Goal: Information Seeking & Learning: Learn about a topic

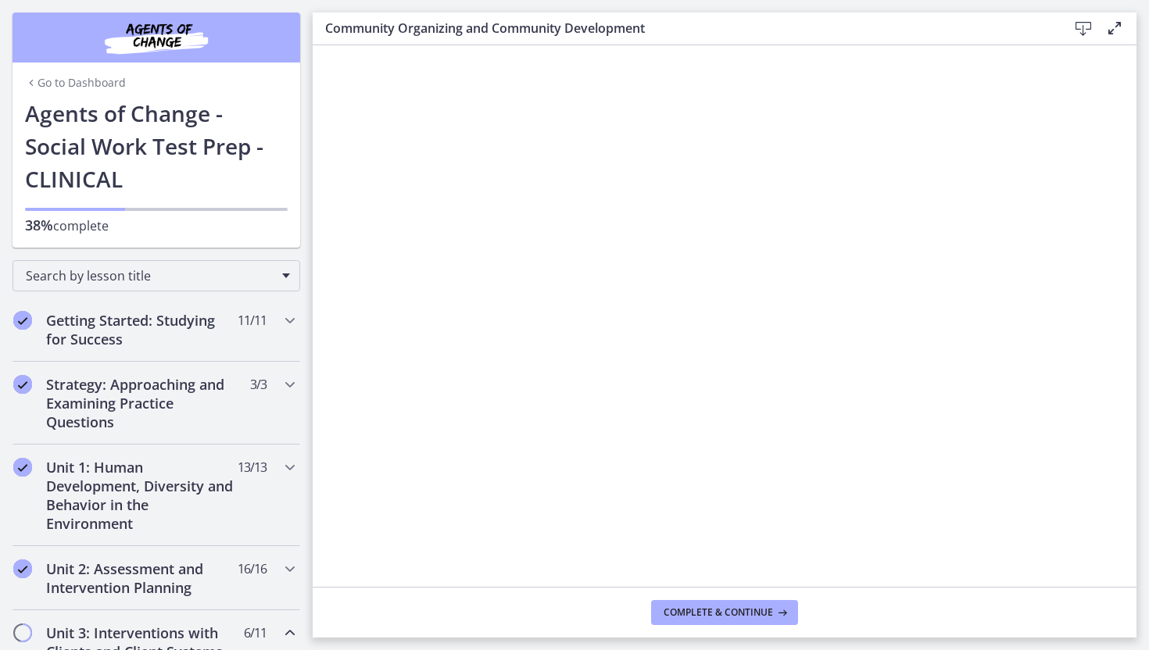
scroll to position [446, 0]
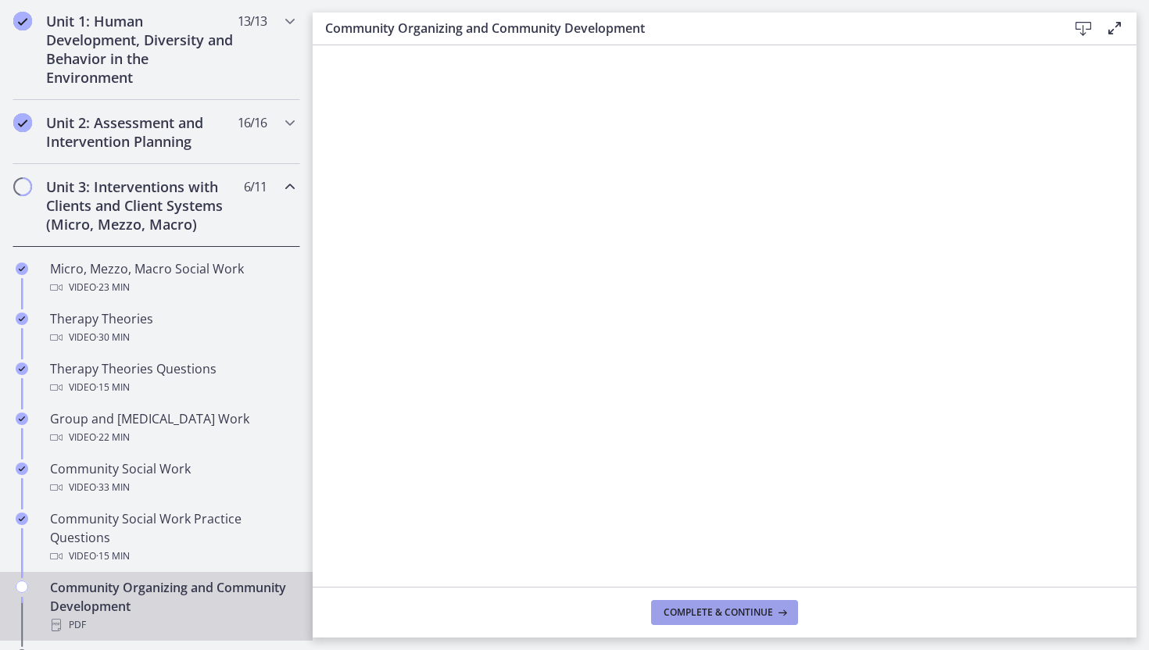
click at [682, 607] on span "Complete & continue" at bounding box center [718, 613] width 109 height 13
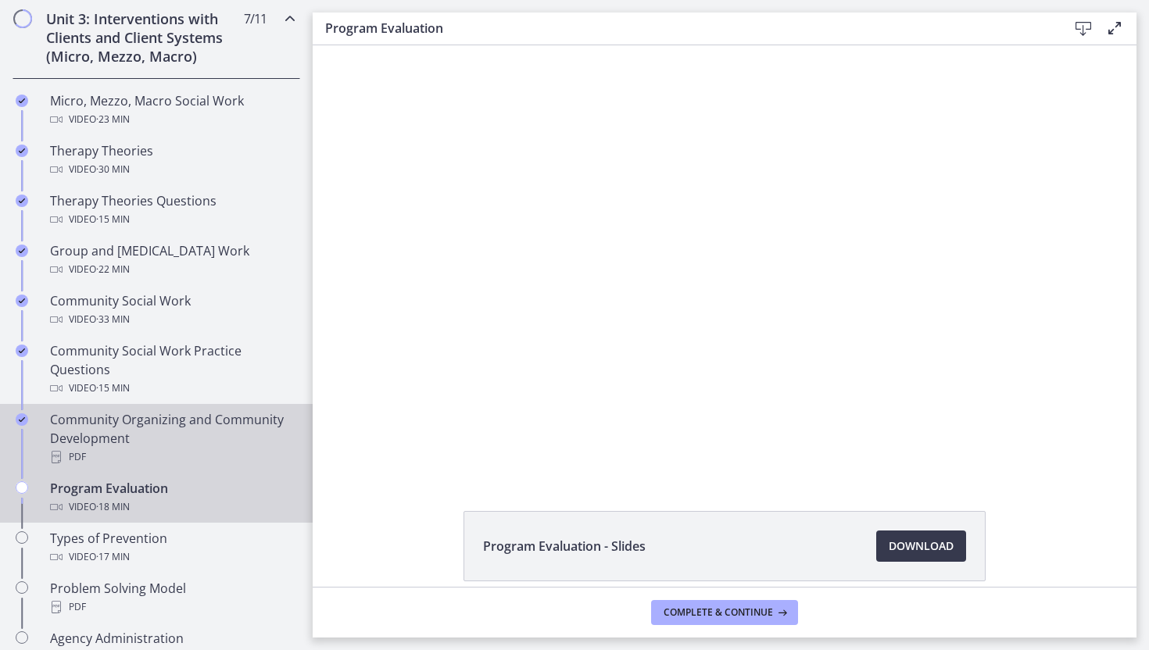
scroll to position [628, 0]
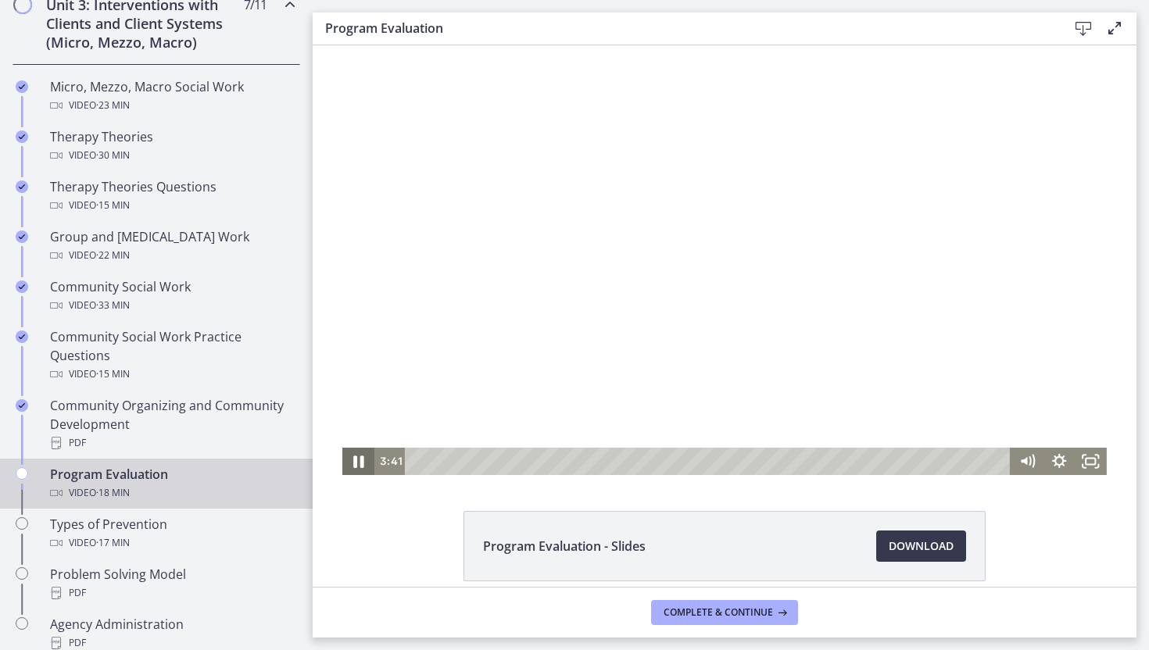
click at [358, 466] on icon "Pause" at bounding box center [358, 461] width 38 height 33
click at [353, 460] on icon "Play Video" at bounding box center [360, 461] width 32 height 27
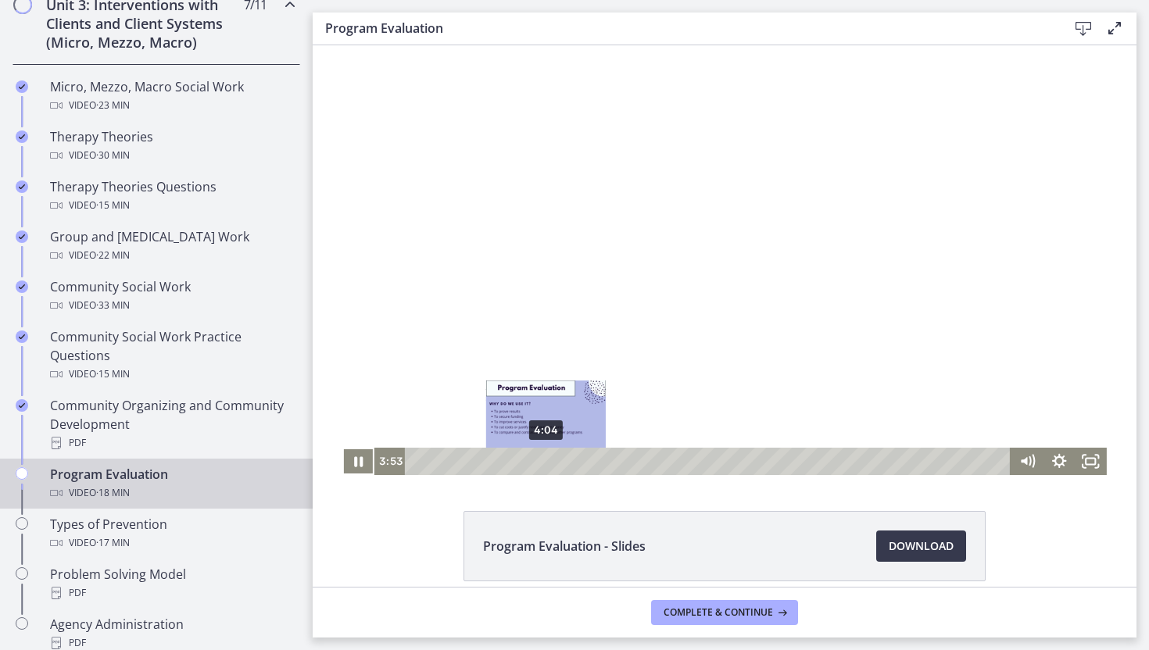
click at [546, 462] on div "4:04" at bounding box center [710, 461] width 586 height 27
click at [554, 463] on div "4:17" at bounding box center [710, 461] width 586 height 27
click at [561, 463] on div "4:32" at bounding box center [710, 461] width 586 height 27
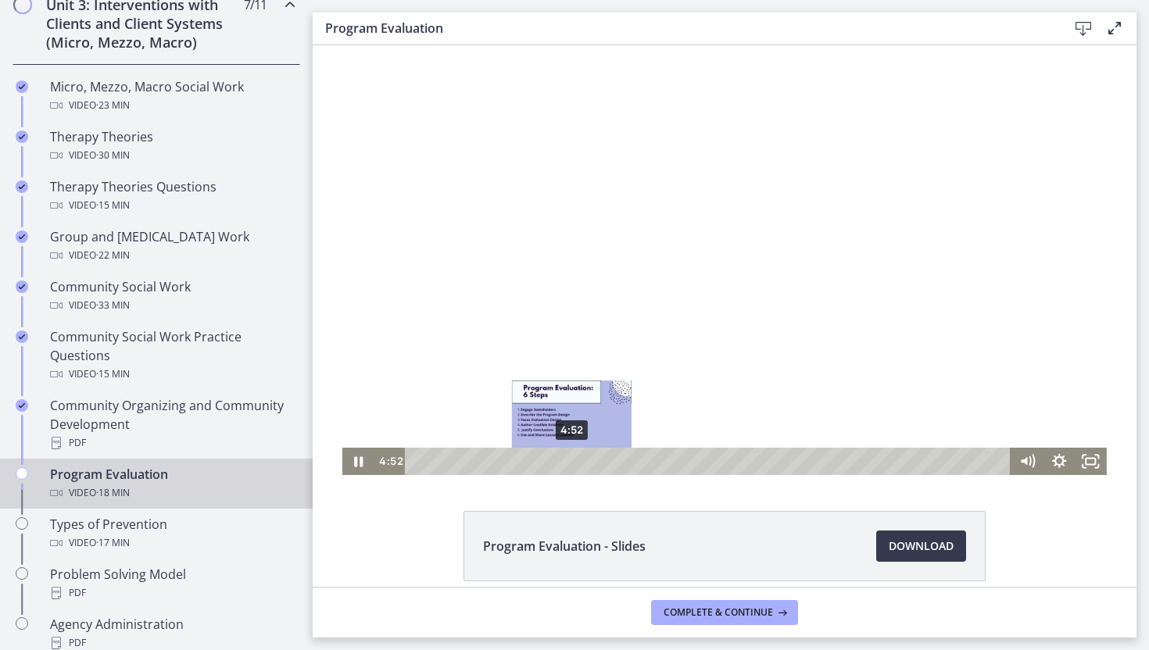
click at [572, 463] on div "4:52" at bounding box center [710, 461] width 586 height 27
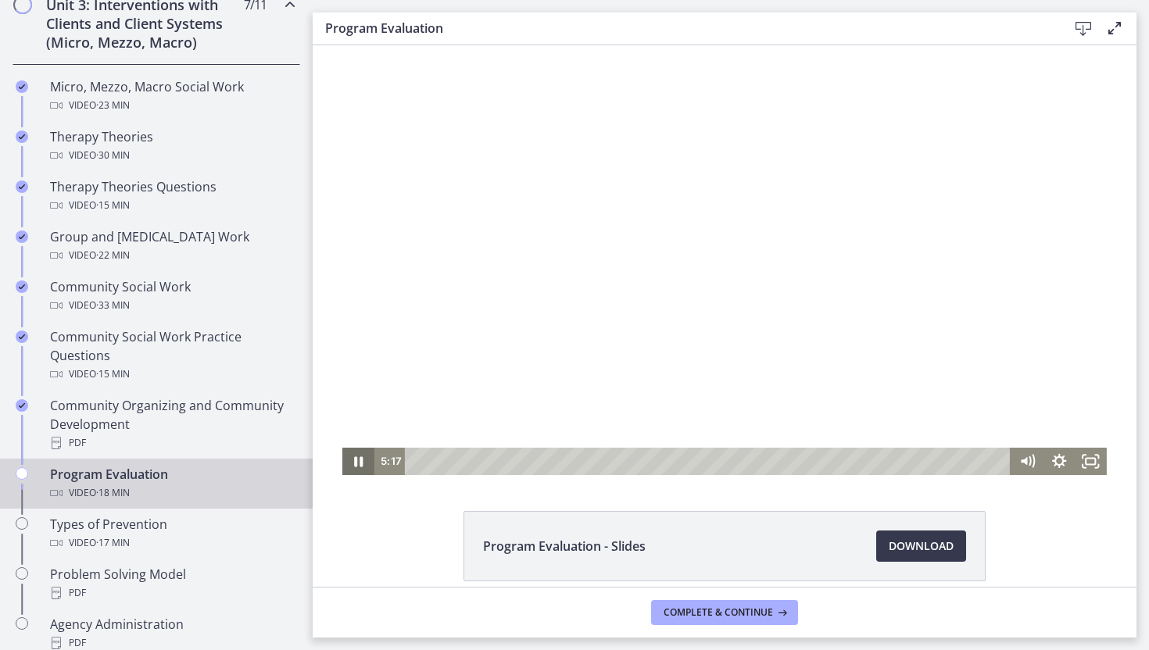
click at [358, 462] on icon "Pause" at bounding box center [358, 461] width 32 height 27
click at [358, 462] on icon "Play Video" at bounding box center [360, 461] width 10 height 13
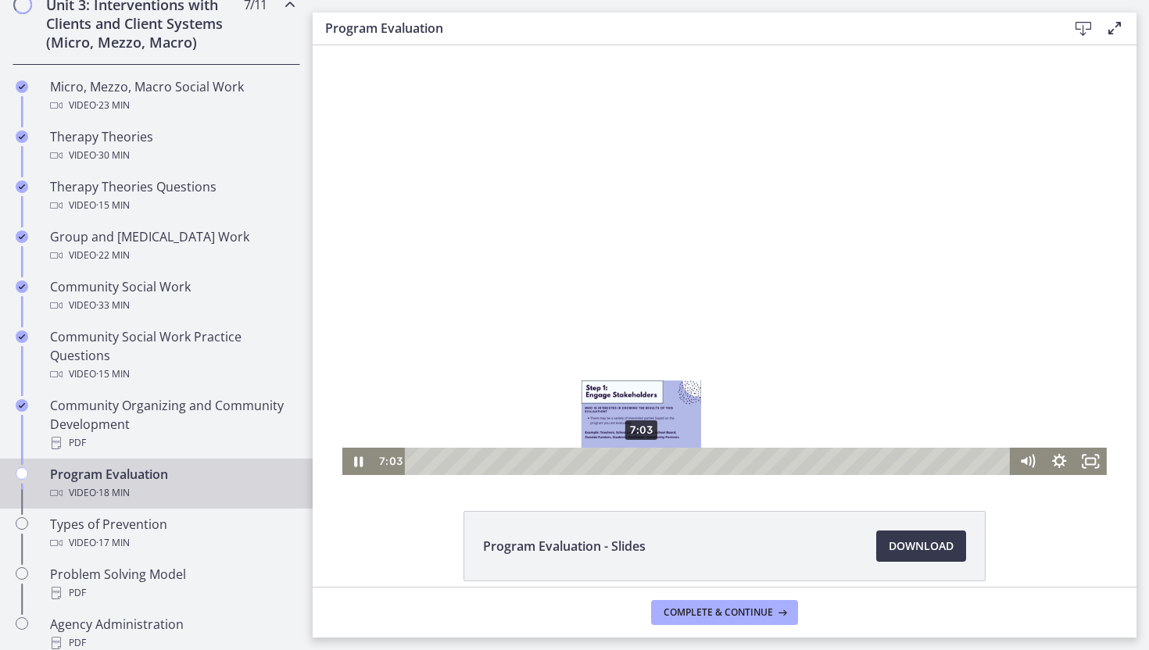
click at [642, 460] on div "7:03" at bounding box center [710, 461] width 586 height 27
click at [649, 460] on div "7:18" at bounding box center [710, 461] width 586 height 27
click at [656, 461] on div "7:30" at bounding box center [710, 461] width 586 height 27
click at [662, 463] on div "7:41" at bounding box center [710, 461] width 586 height 27
click at [669, 464] on div "7:55" at bounding box center [710, 461] width 586 height 27
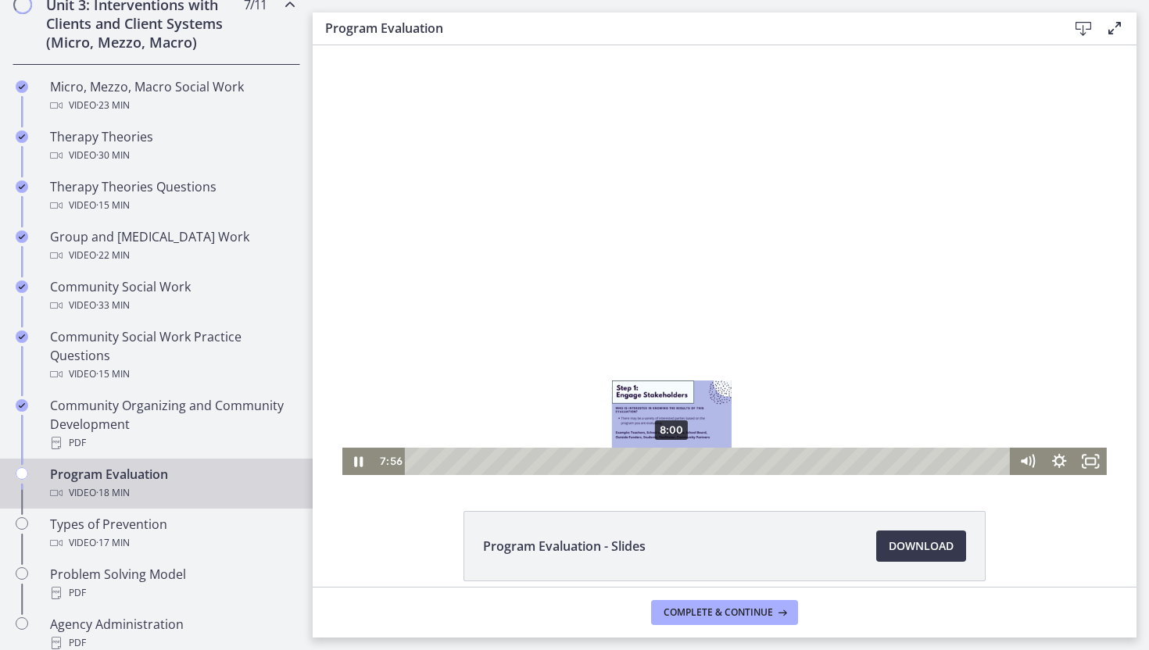
click at [672, 464] on div "8:00" at bounding box center [710, 461] width 586 height 27
click at [678, 464] on div "8:11" at bounding box center [710, 461] width 586 height 27
click at [683, 463] on div "8:21" at bounding box center [710, 461] width 586 height 27
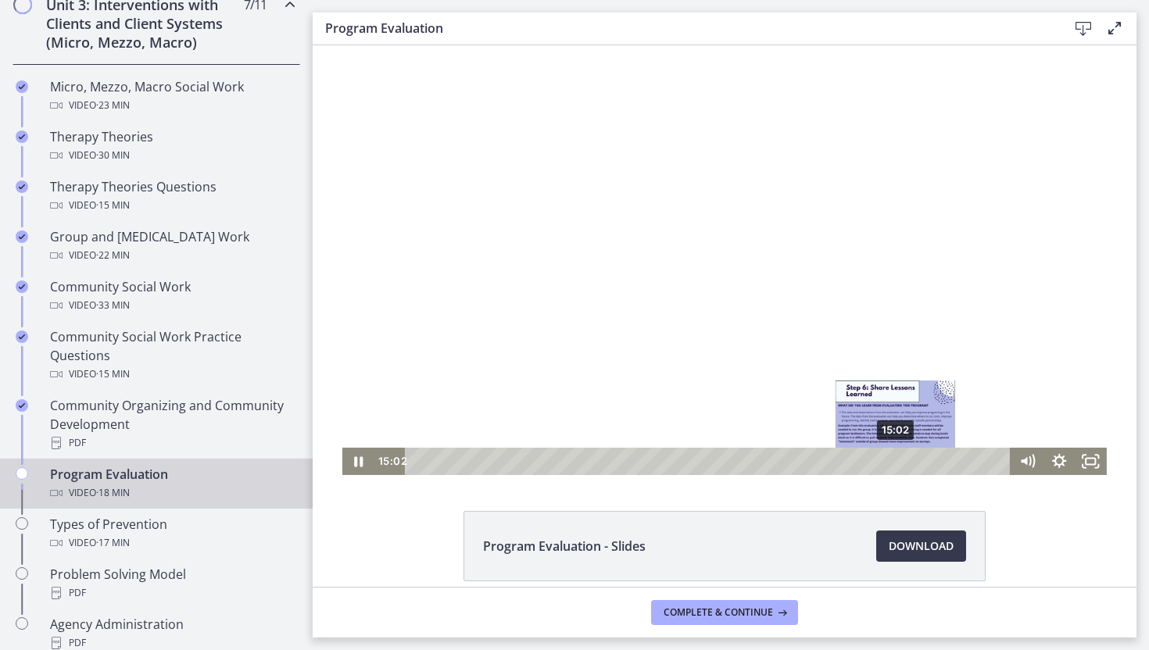
click at [896, 465] on div "15:02" at bounding box center [710, 461] width 586 height 27
click at [923, 464] on div "15:52" at bounding box center [710, 461] width 586 height 27
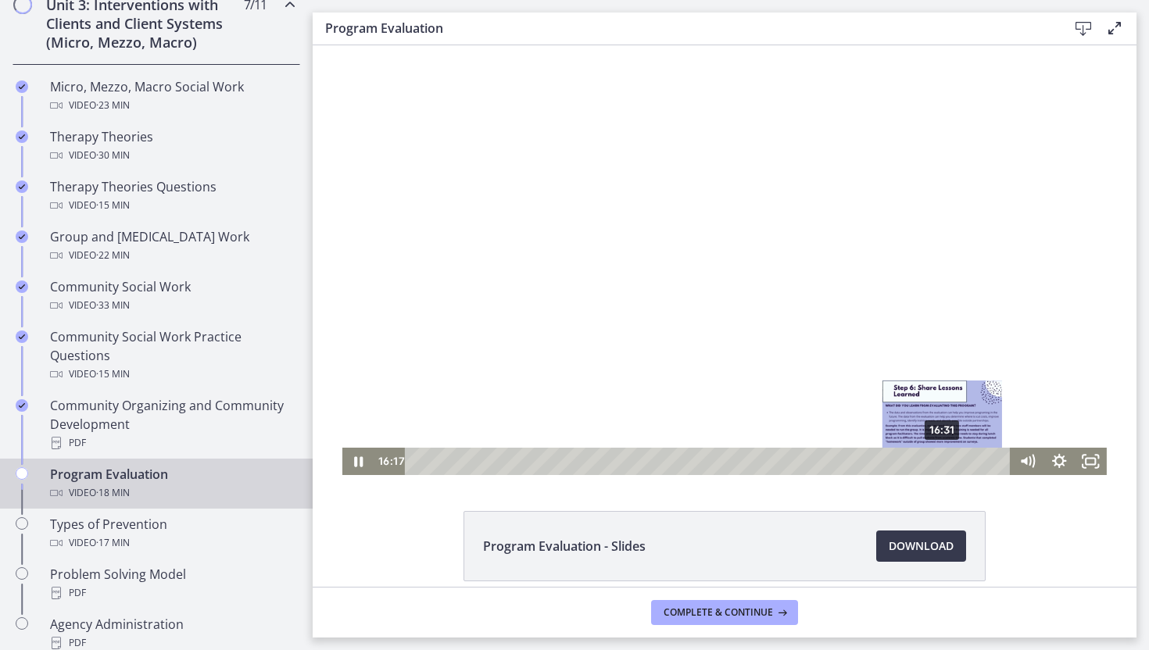
click at [943, 465] on div "16:31" at bounding box center [710, 461] width 586 height 27
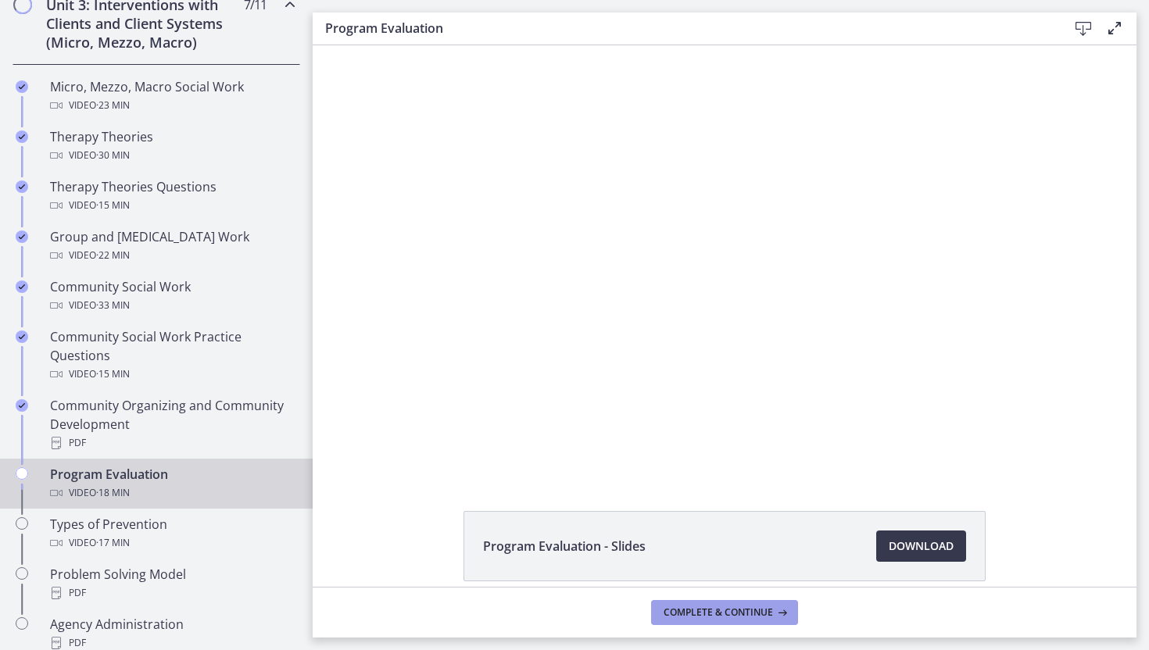
click at [738, 611] on span "Complete & continue" at bounding box center [718, 613] width 109 height 13
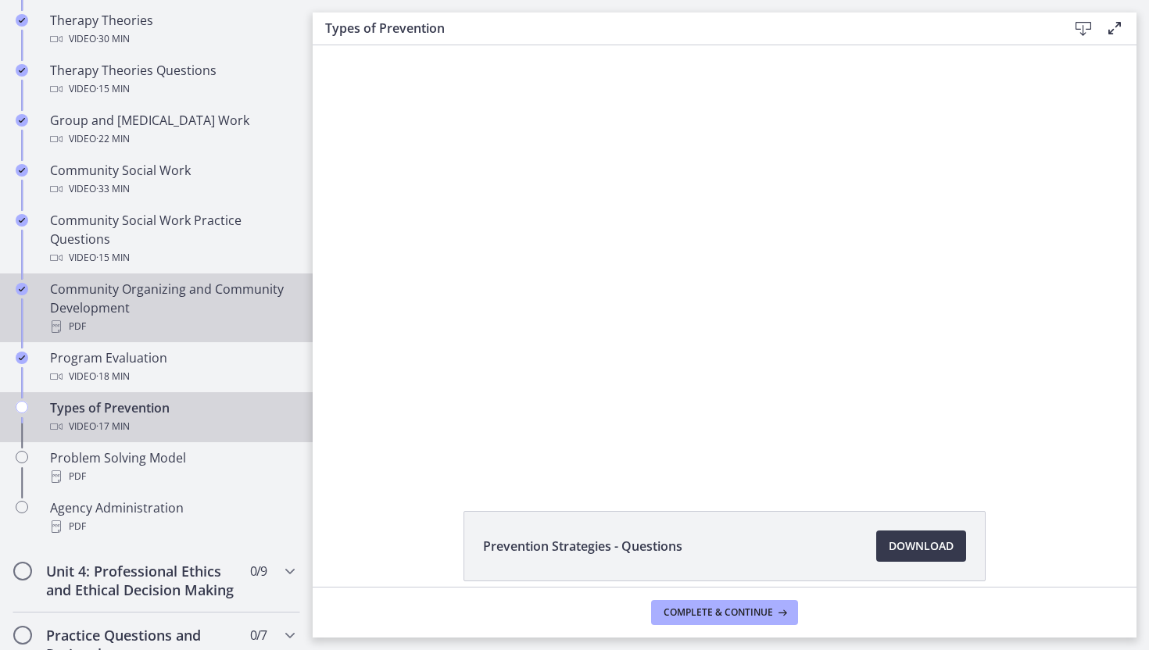
scroll to position [743, 0]
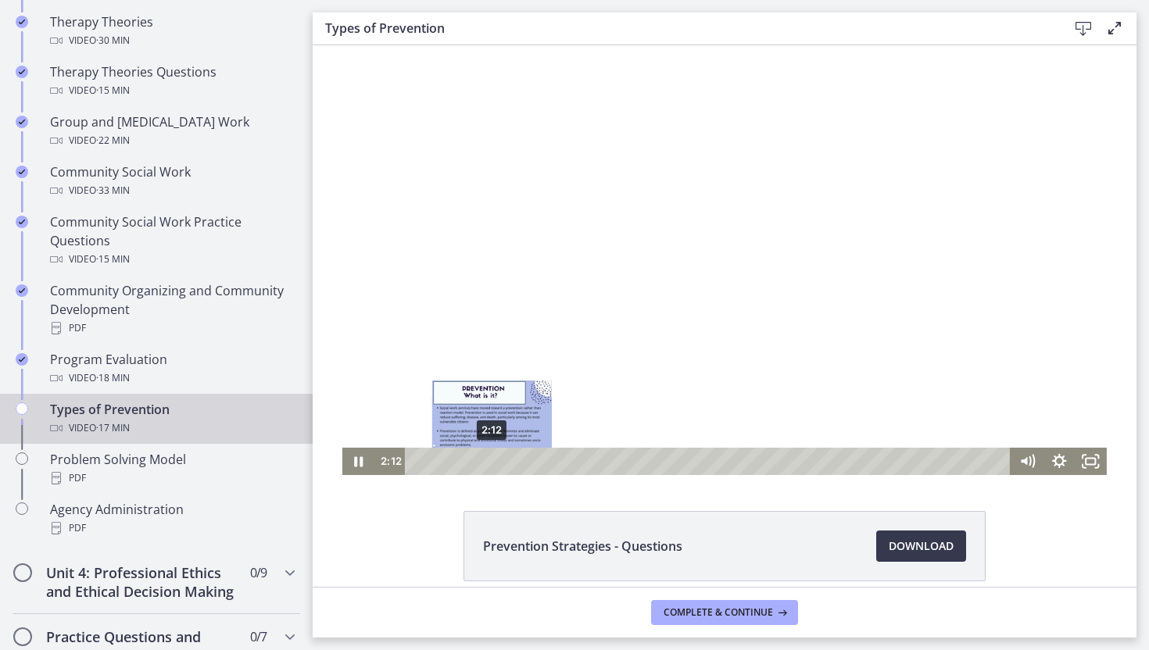
click at [492, 463] on div "2:12" at bounding box center [710, 461] width 586 height 27
click at [496, 463] on div "Playbar" at bounding box center [495, 461] width 9 height 9
click at [505, 463] on div "2:35" at bounding box center [710, 461] width 586 height 27
click at [511, 462] on div "2:46" at bounding box center [710, 461] width 586 height 27
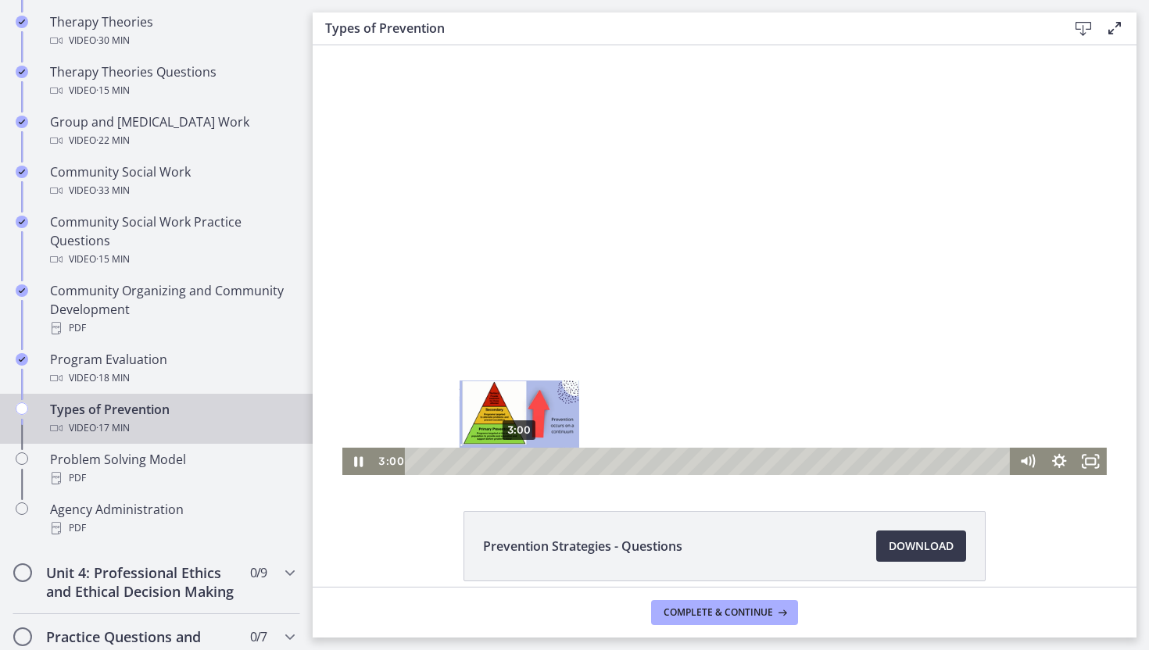
click at [519, 462] on div "3:00" at bounding box center [710, 461] width 586 height 27
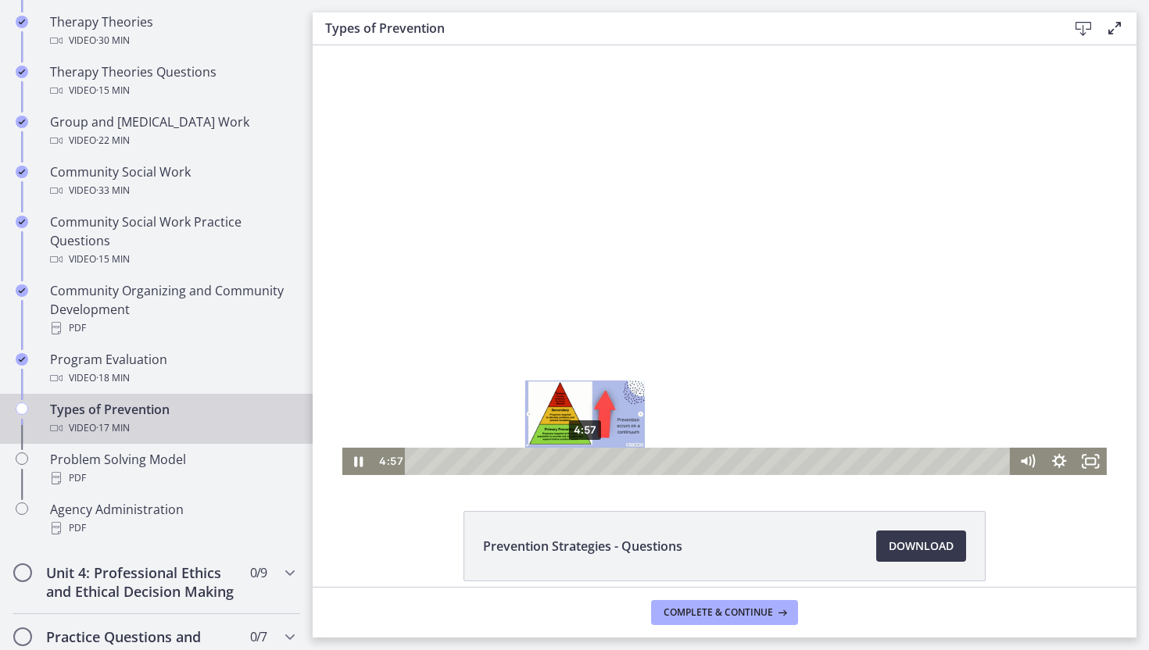
click at [585, 458] on div "4:57" at bounding box center [710, 461] width 586 height 27
click at [590, 459] on div "5:05" at bounding box center [710, 461] width 586 height 27
click at [596, 460] on div "5:15" at bounding box center [710, 461] width 586 height 27
click at [599, 460] on div "Playbar" at bounding box center [599, 461] width 9 height 9
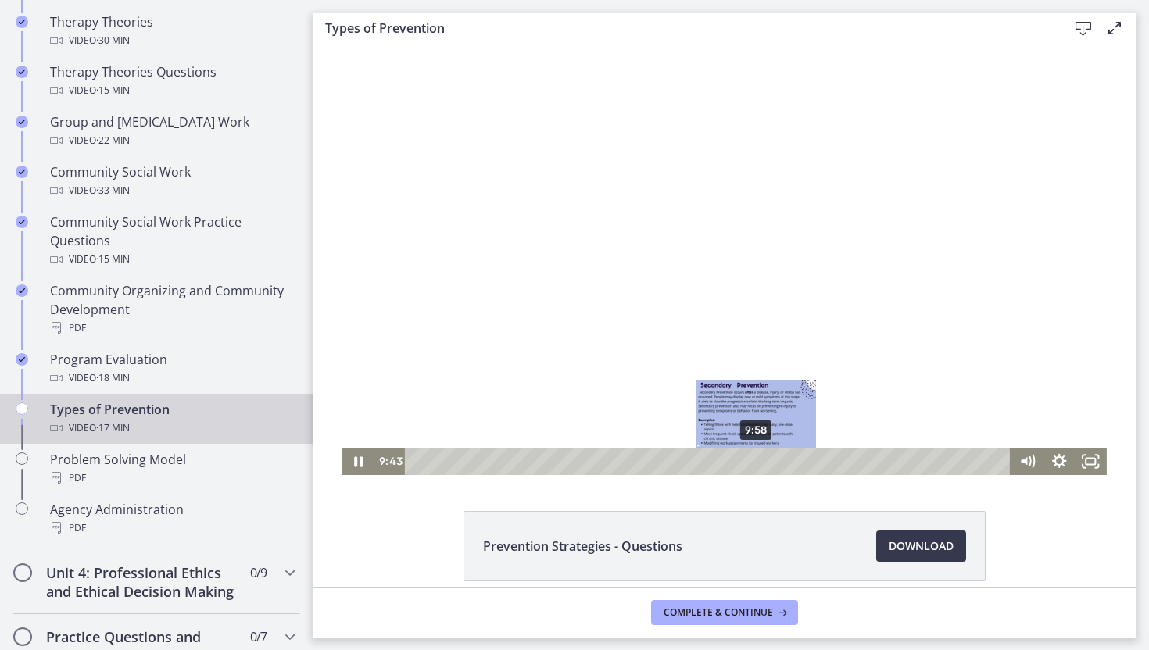
click at [757, 460] on div "9:58" at bounding box center [710, 461] width 586 height 27
click at [762, 461] on div "10:08" at bounding box center [710, 461] width 586 height 27
click at [766, 464] on div "10:15" at bounding box center [710, 461] width 586 height 27
click at [771, 464] on div "10:23" at bounding box center [710, 461] width 586 height 27
click at [781, 465] on div "10:41" at bounding box center [710, 461] width 586 height 27
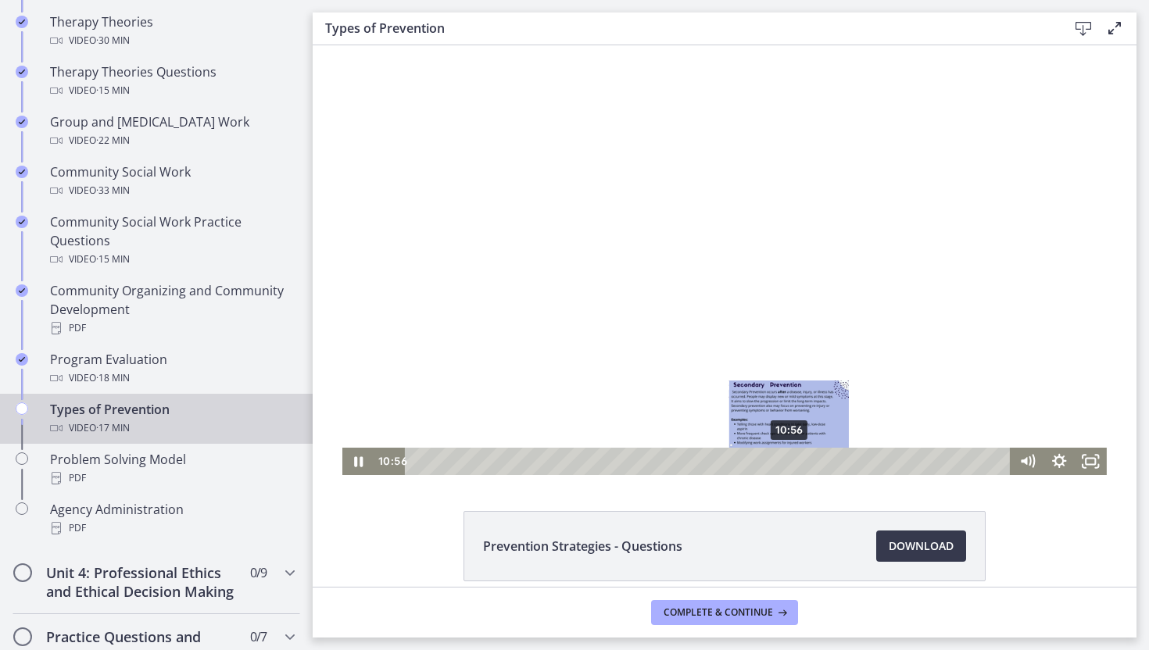
click at [789, 465] on div "10:56" at bounding box center [710, 461] width 586 height 27
click at [796, 465] on div "11:07" at bounding box center [710, 461] width 586 height 27
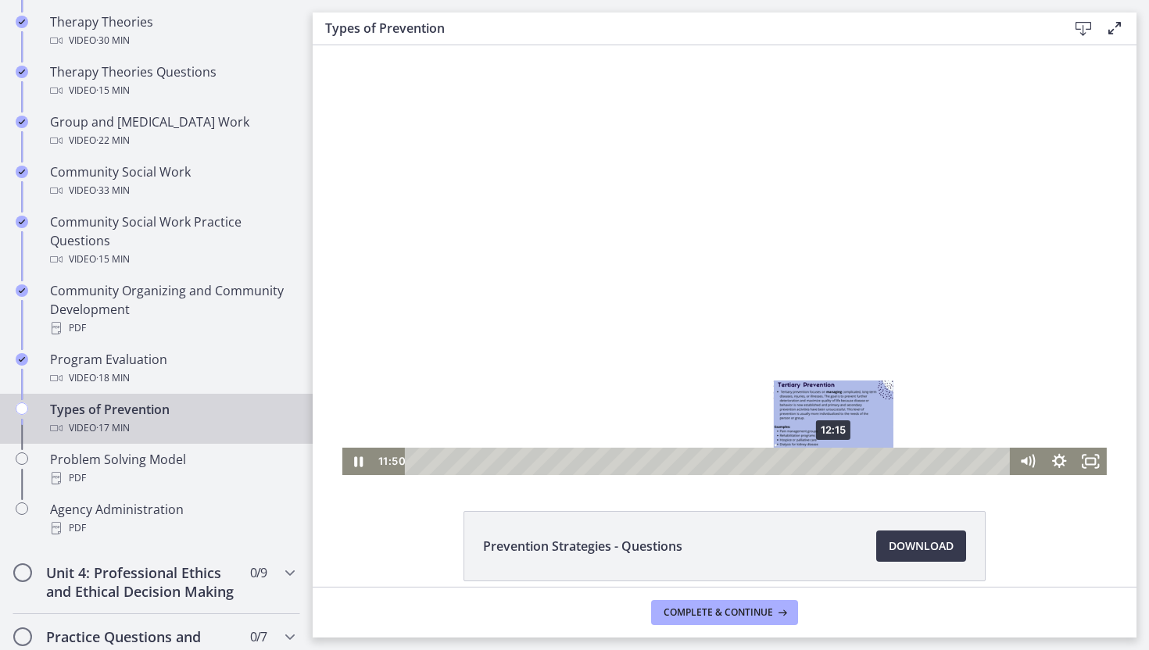
click at [834, 459] on div "12:15" at bounding box center [710, 461] width 586 height 27
click at [844, 462] on div "12:33" at bounding box center [710, 461] width 586 height 27
click at [851, 462] on div "12:45" at bounding box center [710, 461] width 586 height 27
click at [859, 463] on div "12:59" at bounding box center [710, 461] width 586 height 27
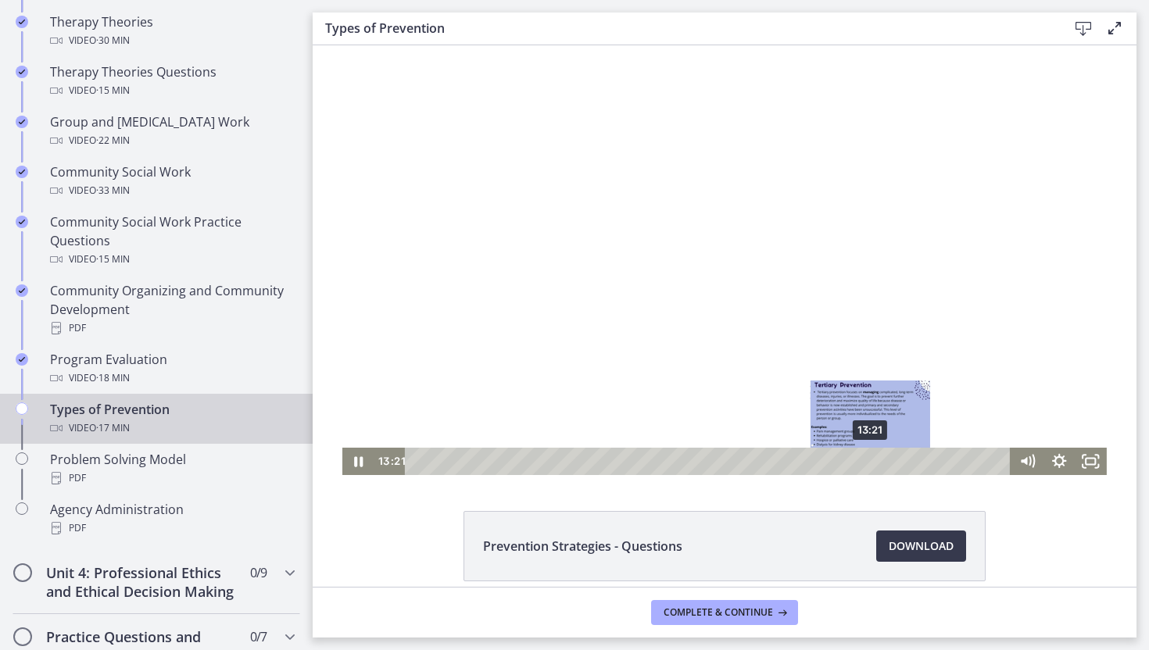
click at [871, 463] on div "13:21" at bounding box center [710, 461] width 586 height 27
click at [880, 463] on div "13:36" at bounding box center [710, 461] width 586 height 27
click at [898, 464] on div "14:08" at bounding box center [710, 461] width 586 height 27
click at [887, 464] on div "13:48" at bounding box center [710, 461] width 586 height 27
click at [893, 464] on div "13:59" at bounding box center [710, 461] width 586 height 27
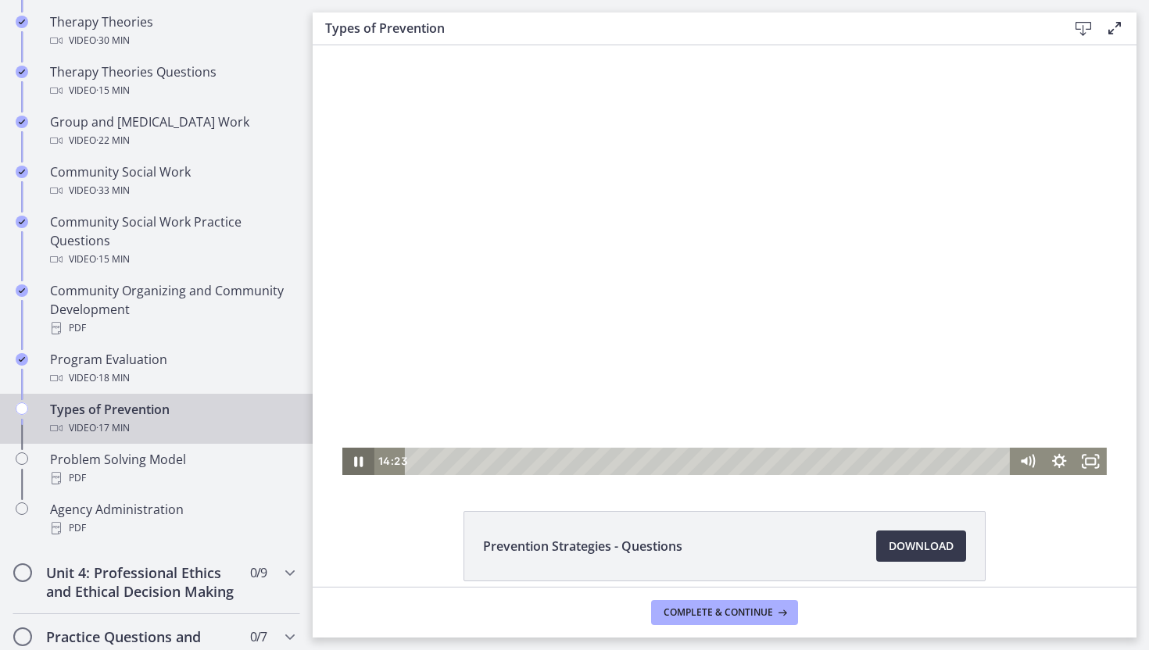
click at [355, 461] on icon "Pause" at bounding box center [358, 461] width 9 height 10
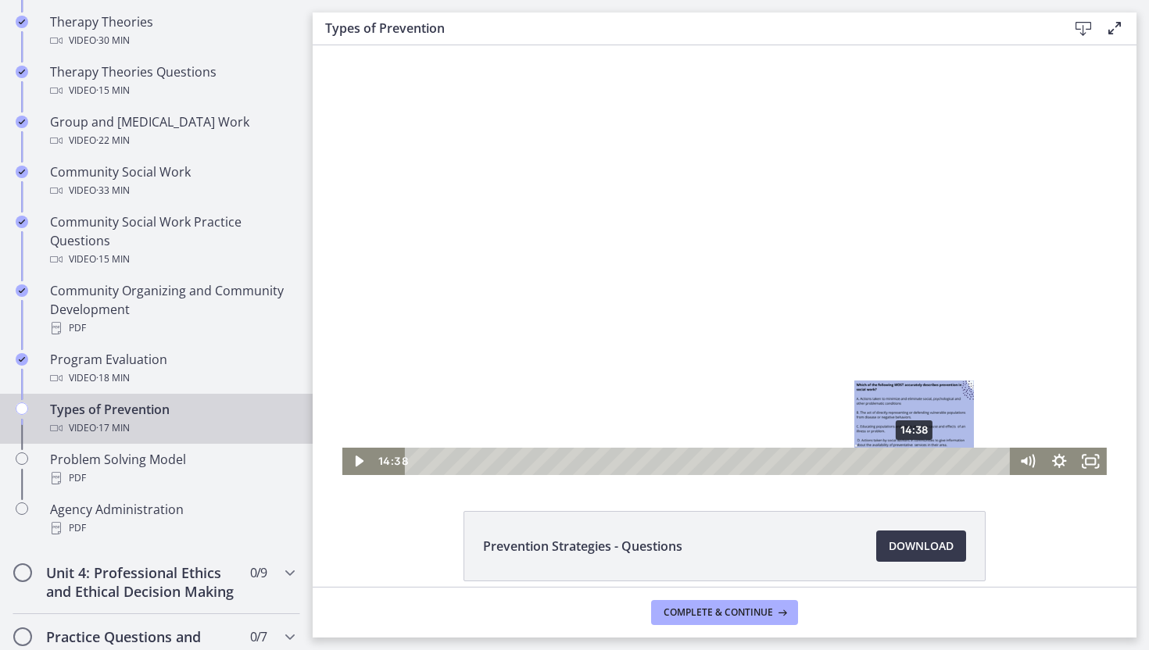
click at [915, 464] on div "14:38" at bounding box center [710, 461] width 586 height 27
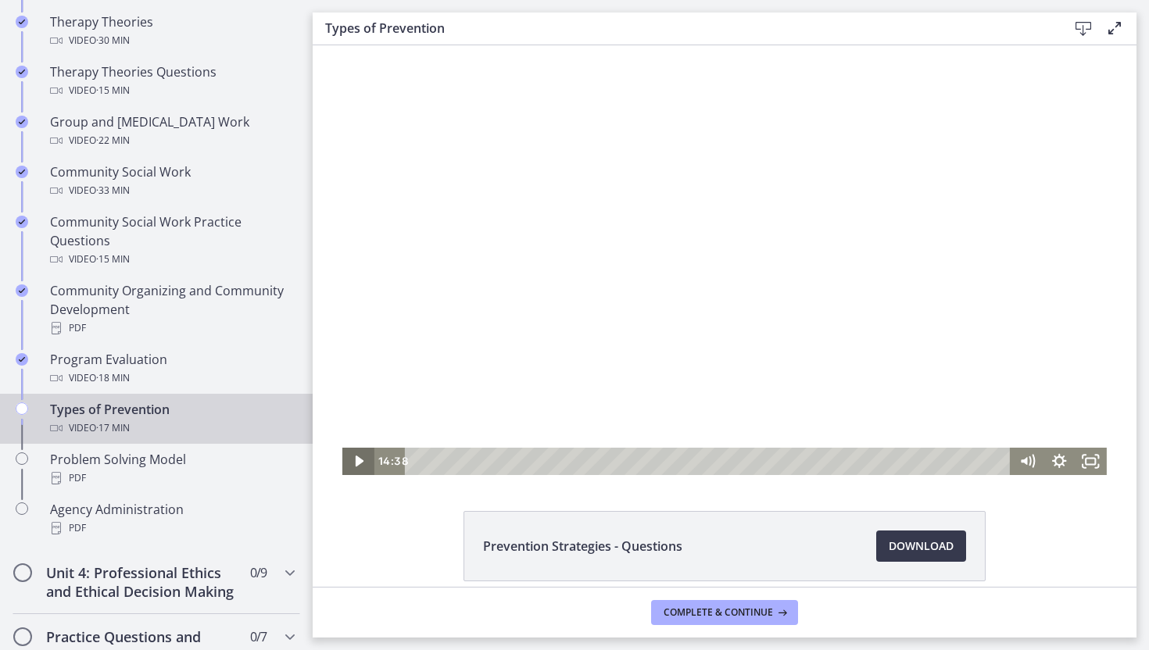
click at [360, 457] on icon "Play Video" at bounding box center [360, 461] width 32 height 27
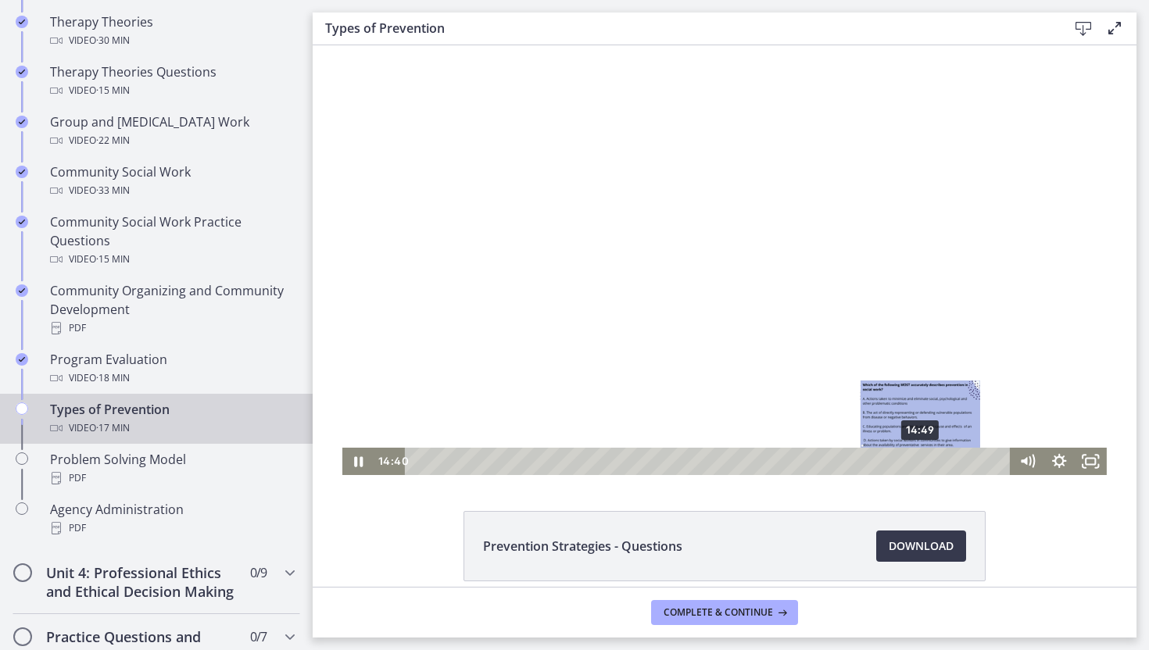
click at [921, 461] on div "14:49" at bounding box center [710, 461] width 586 height 27
click at [929, 462] on div "15:01" at bounding box center [710, 461] width 586 height 27
click at [938, 461] on div "15:18" at bounding box center [710, 461] width 586 height 27
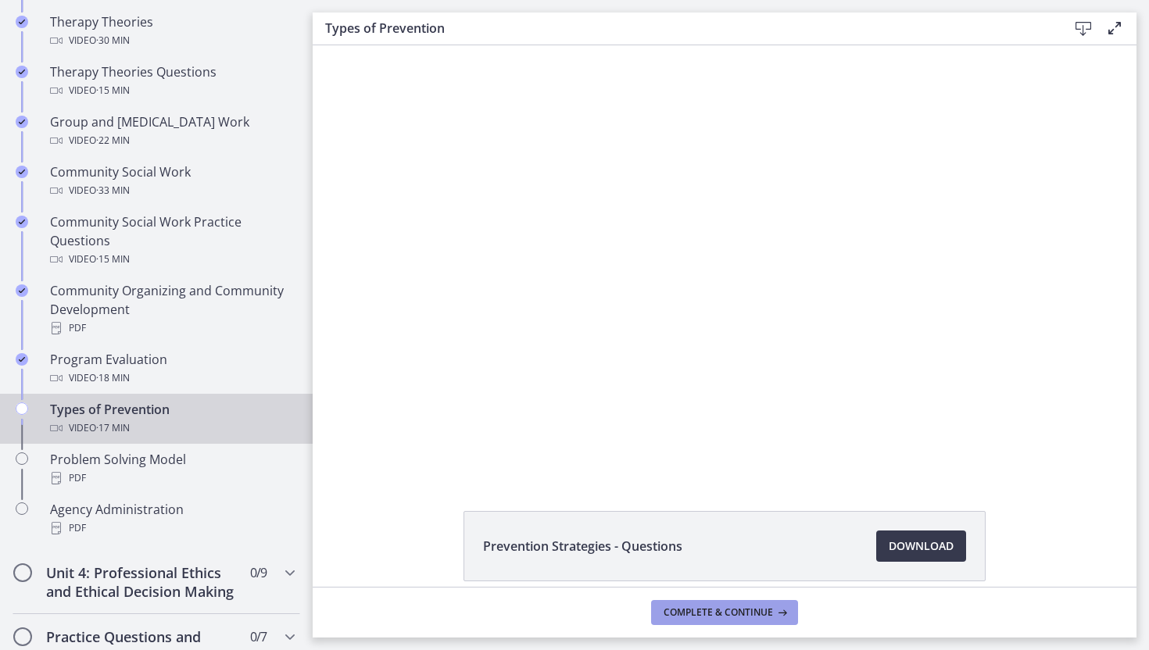
click at [735, 608] on span "Complete & continue" at bounding box center [718, 613] width 109 height 13
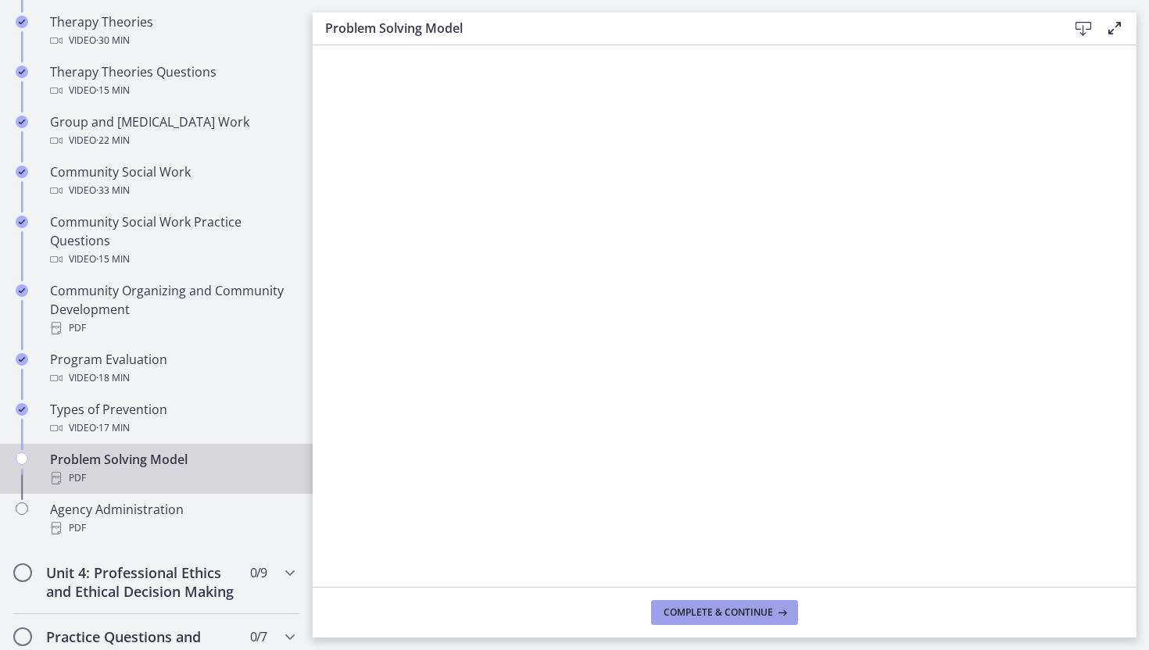
click at [683, 610] on span "Complete & continue" at bounding box center [718, 613] width 109 height 13
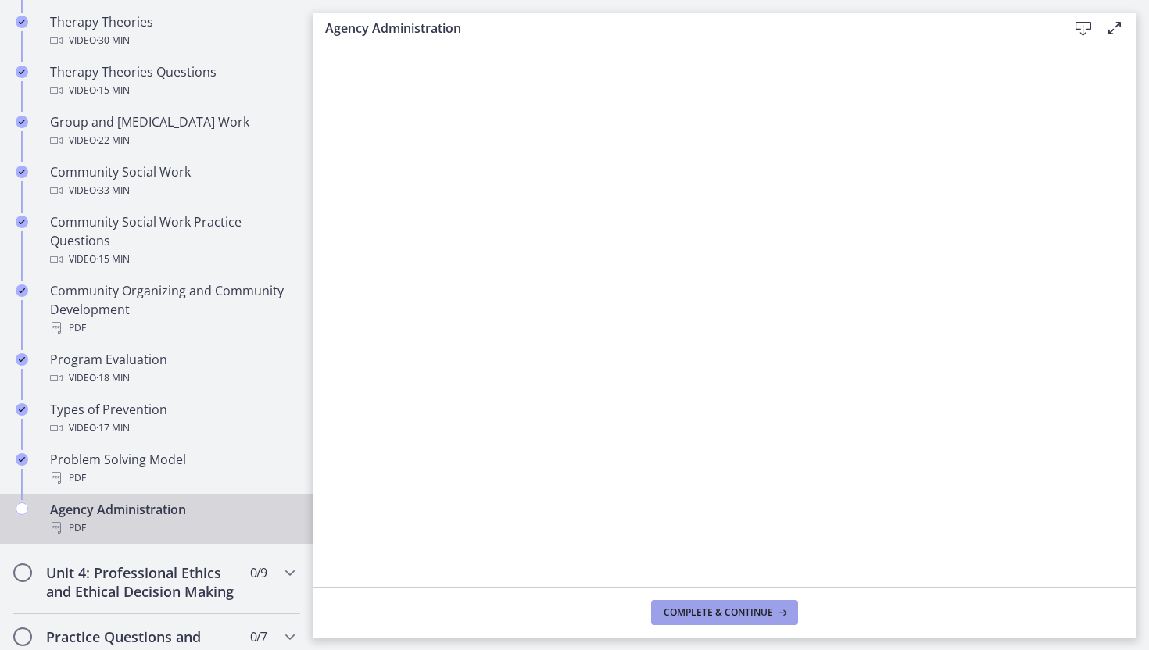
click at [703, 610] on span "Complete & continue" at bounding box center [718, 613] width 109 height 13
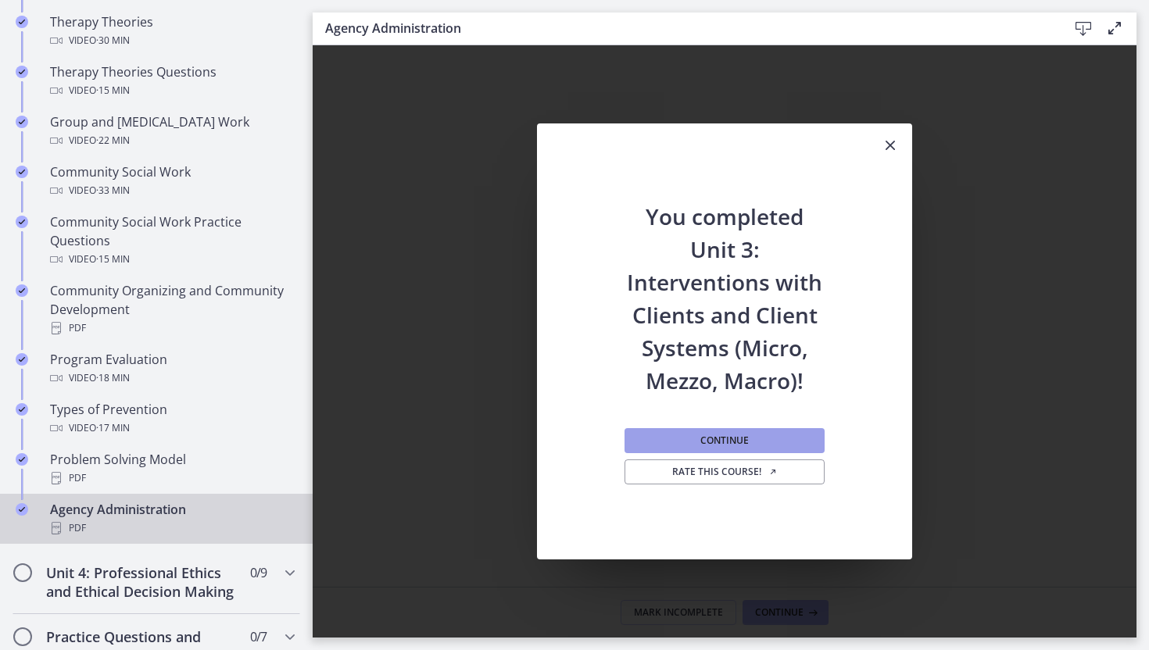
click at [710, 437] on span "Continue" at bounding box center [724, 441] width 48 height 13
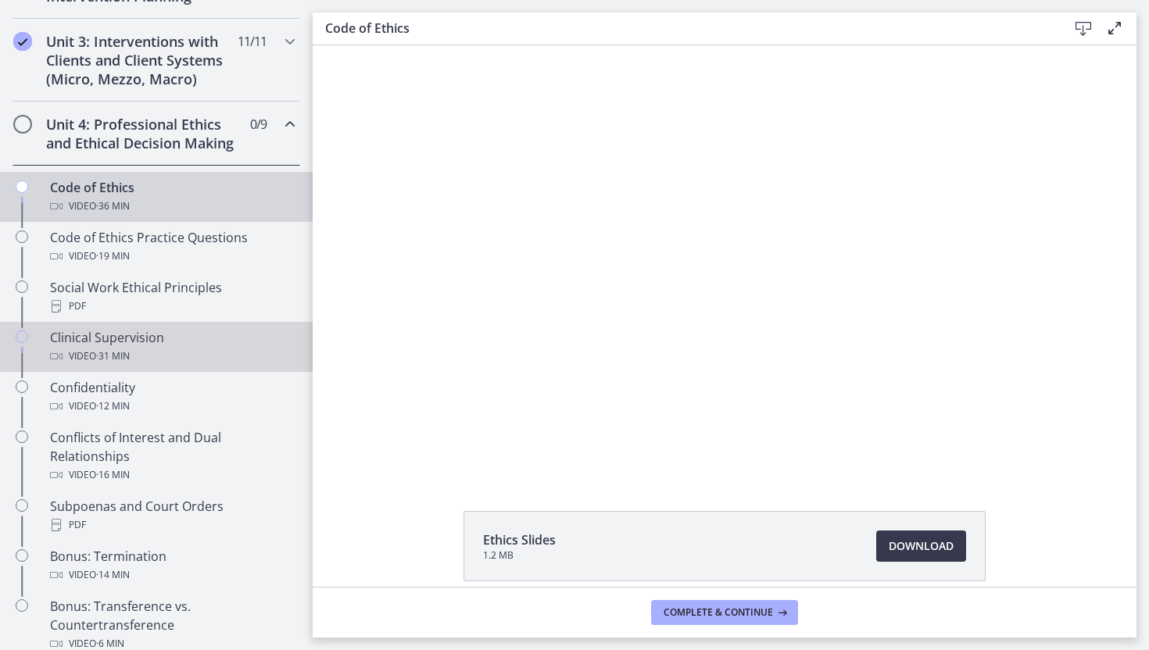
scroll to position [593, 0]
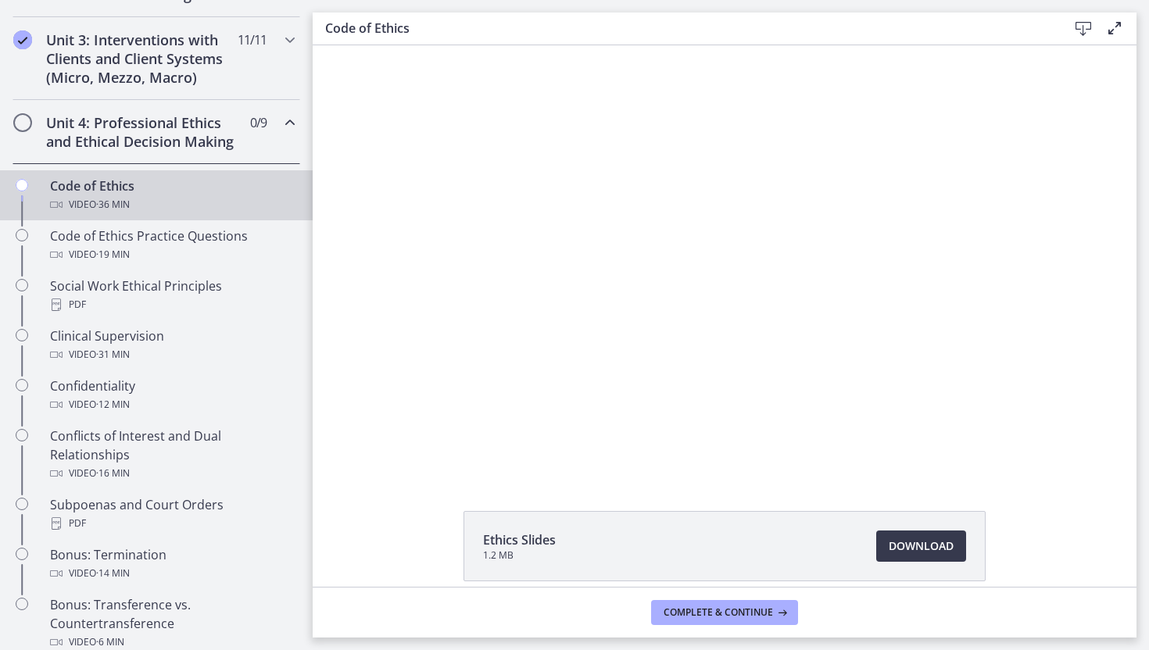
click at [374, 499] on div "Ethics Slides 1.2 MB Download Opens in a new window" at bounding box center [725, 316] width 824 height 542
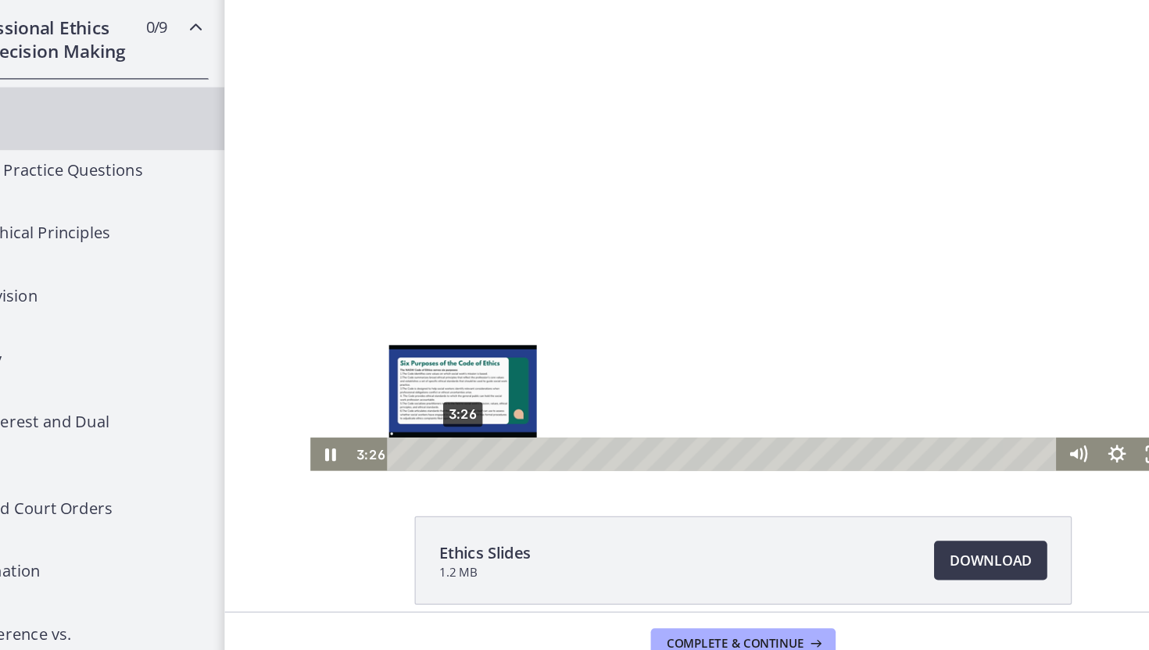
click at [413, 347] on div "3:26" at bounding box center [621, 347] width 513 height 27
click at [418, 347] on div "3:46" at bounding box center [621, 347] width 513 height 27
click at [422, 348] on div "Playbar" at bounding box center [421, 346] width 9 height 9
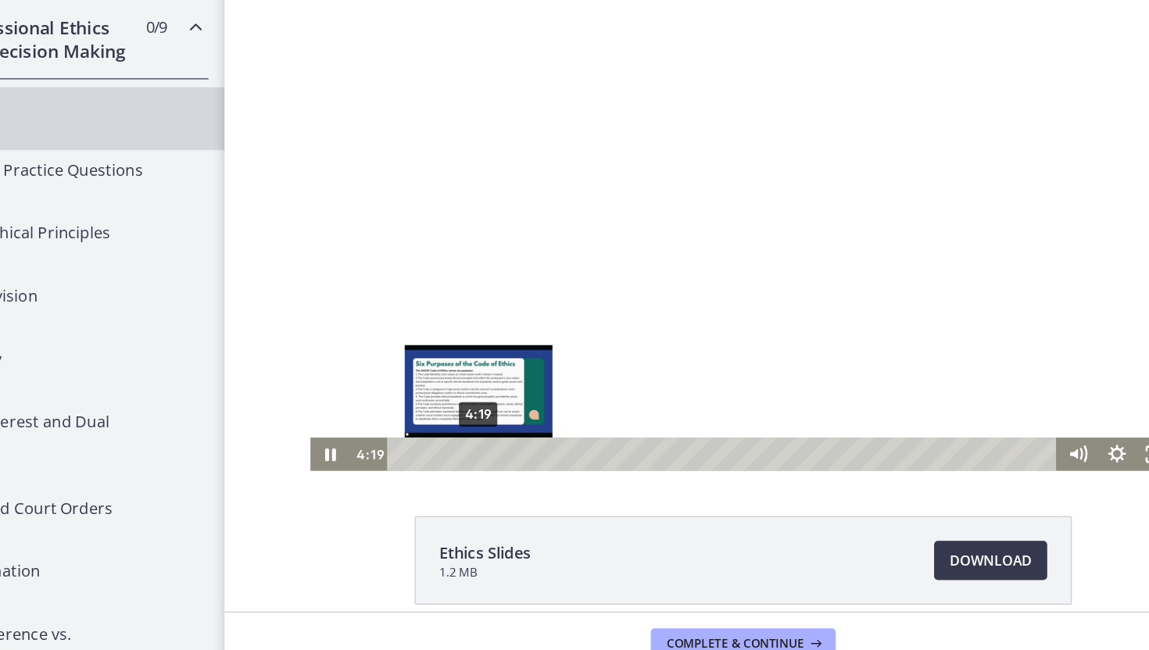
click at [426, 349] on div "4:19" at bounding box center [621, 347] width 513 height 27
click at [433, 350] on div "4:49" at bounding box center [621, 347] width 513 height 27
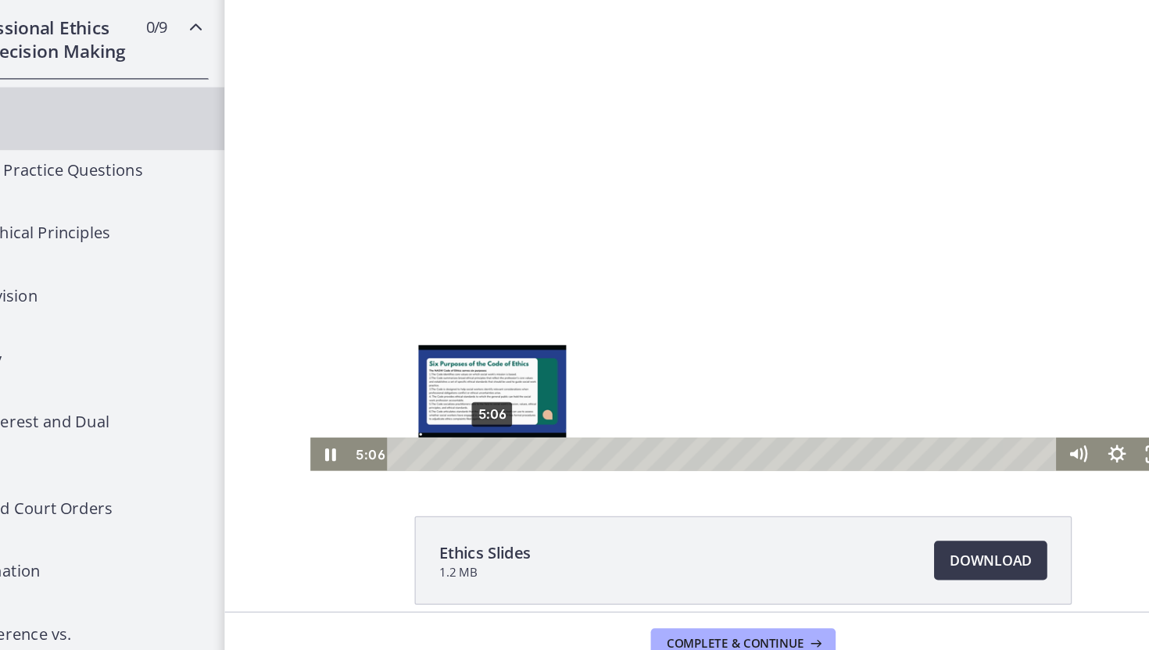
click at [437, 350] on div "5:06" at bounding box center [621, 347] width 513 height 27
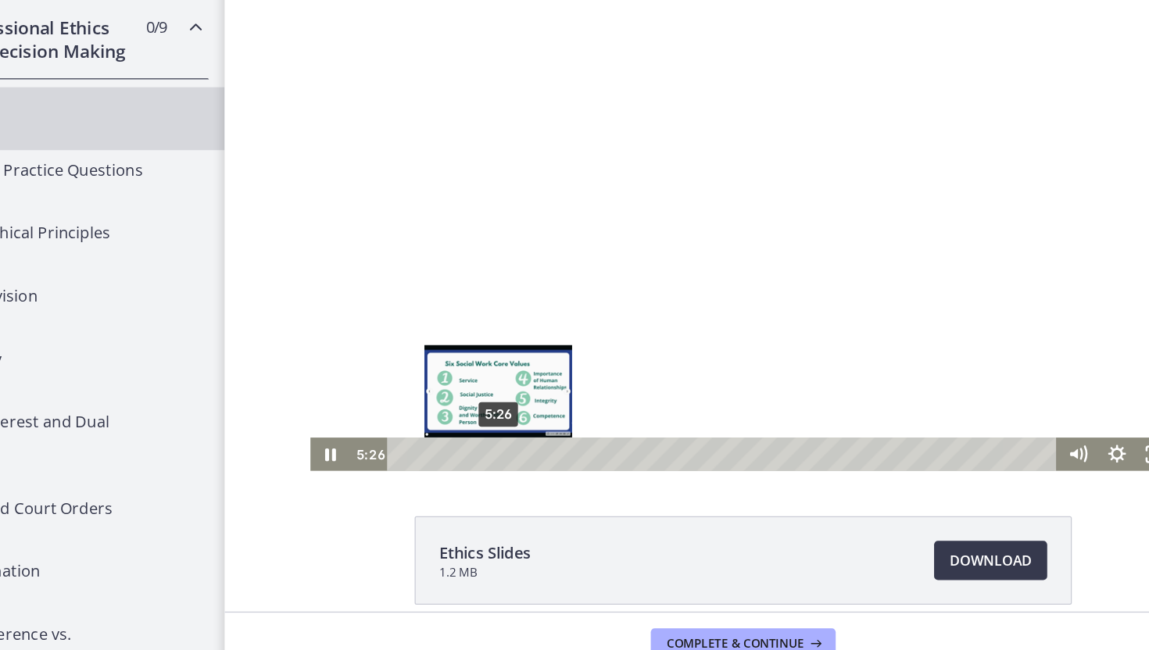
click at [442, 351] on div "5:26" at bounding box center [621, 347] width 513 height 27
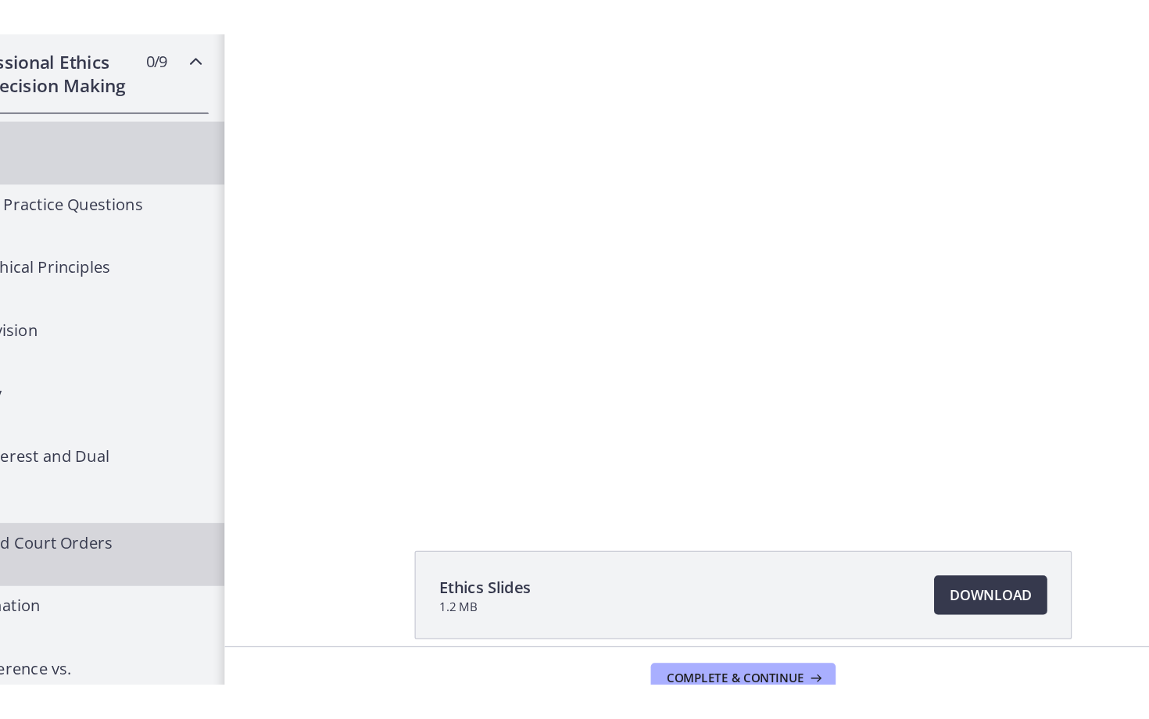
scroll to position [599, 0]
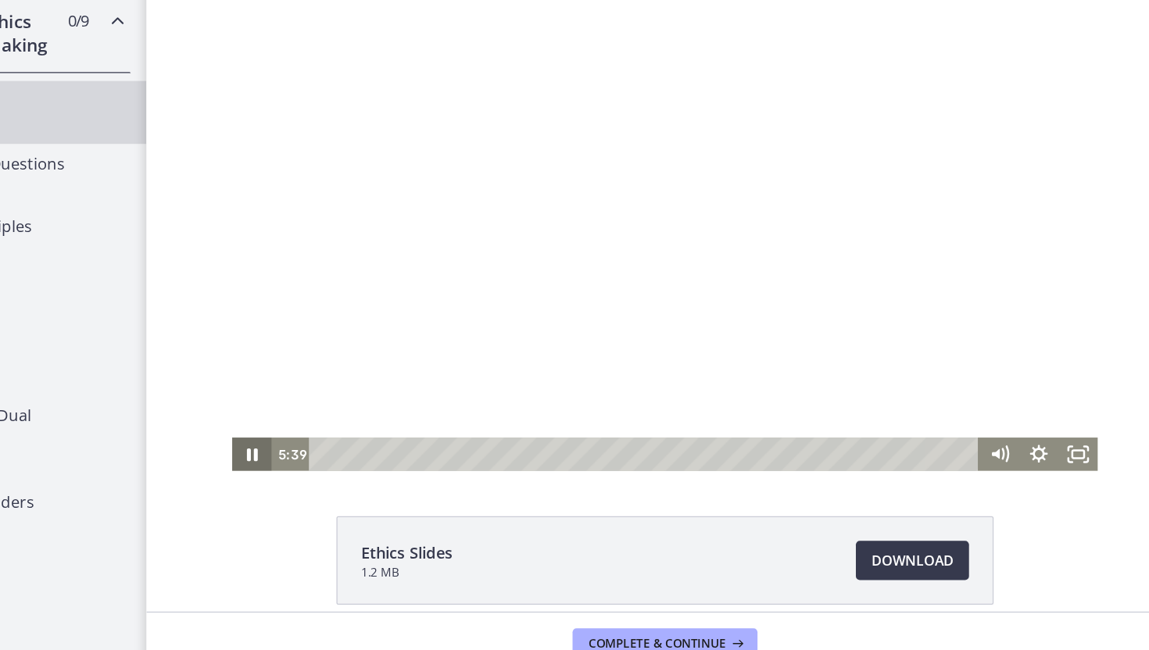
click at [231, 342] on icon "Pause" at bounding box center [229, 347] width 31 height 27
click at [224, 345] on icon "Play Video" at bounding box center [232, 347] width 38 height 32
click at [889, 351] on icon "Fullscreen" at bounding box center [887, 347] width 38 height 32
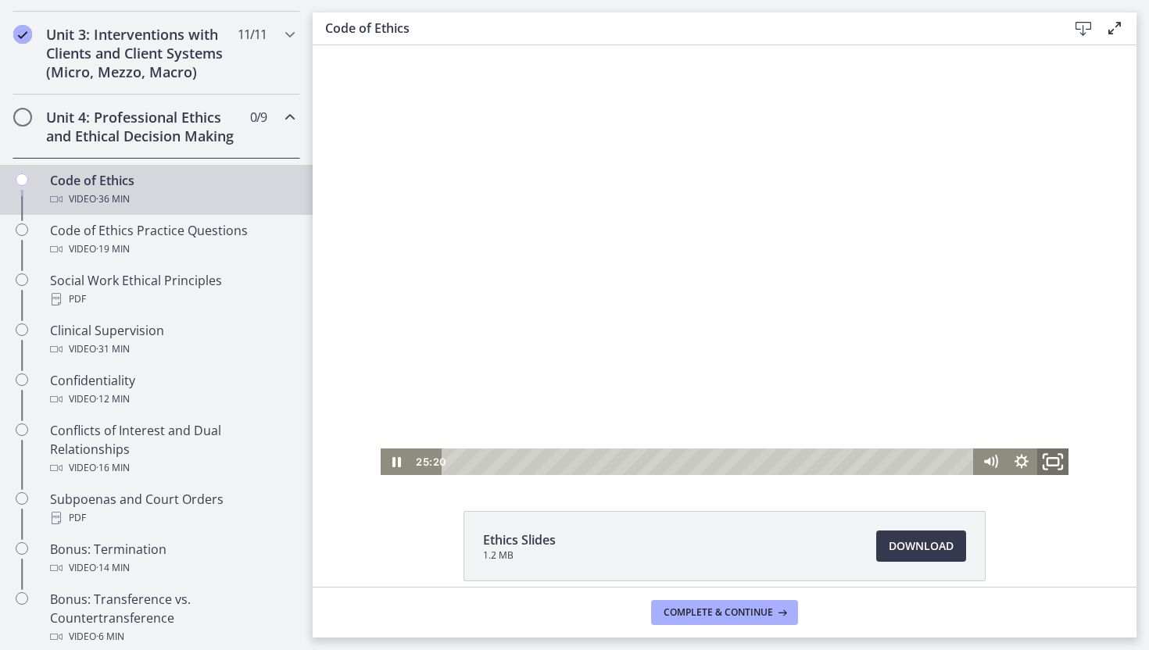
click at [1059, 461] on icon "Fullscreen" at bounding box center [1053, 462] width 38 height 32
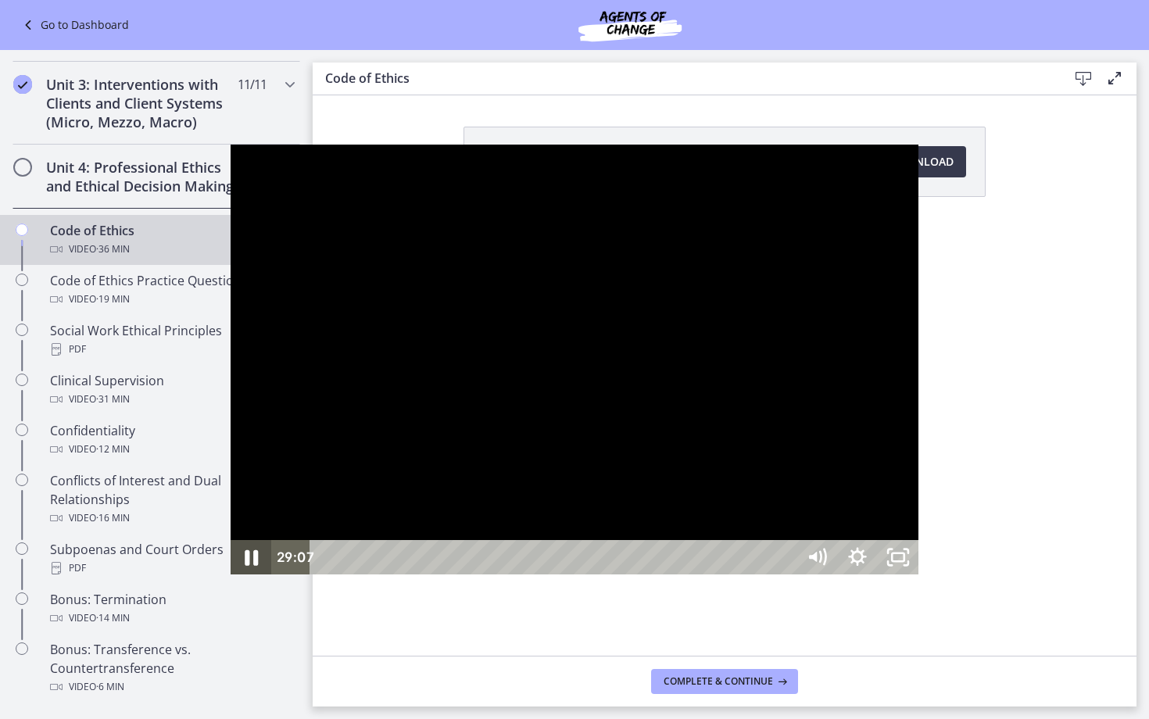
click at [227, 578] on icon "Pause" at bounding box center [251, 557] width 48 height 41
click at [247, 566] on icon "Play Video" at bounding box center [253, 557] width 13 height 17
click at [245, 566] on icon "Pause" at bounding box center [251, 558] width 13 height 16
click at [228, 578] on icon "Play Video" at bounding box center [252, 557] width 48 height 41
click at [786, 574] on div "35:01" at bounding box center [555, 557] width 462 height 34
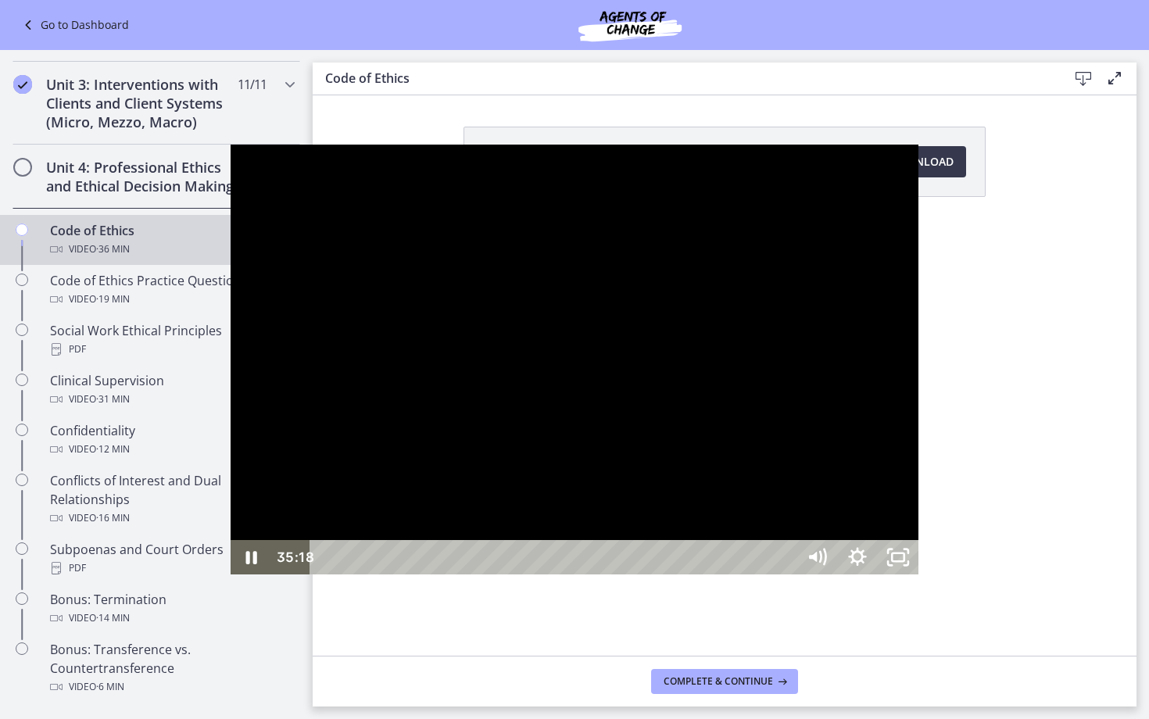
click at [786, 574] on div "35:18" at bounding box center [555, 557] width 462 height 34
click at [786, 574] on div "35:33" at bounding box center [555, 557] width 462 height 34
click at [245, 566] on icon "Pause" at bounding box center [251, 558] width 13 height 16
click at [228, 578] on icon "Play Video" at bounding box center [252, 557] width 48 height 41
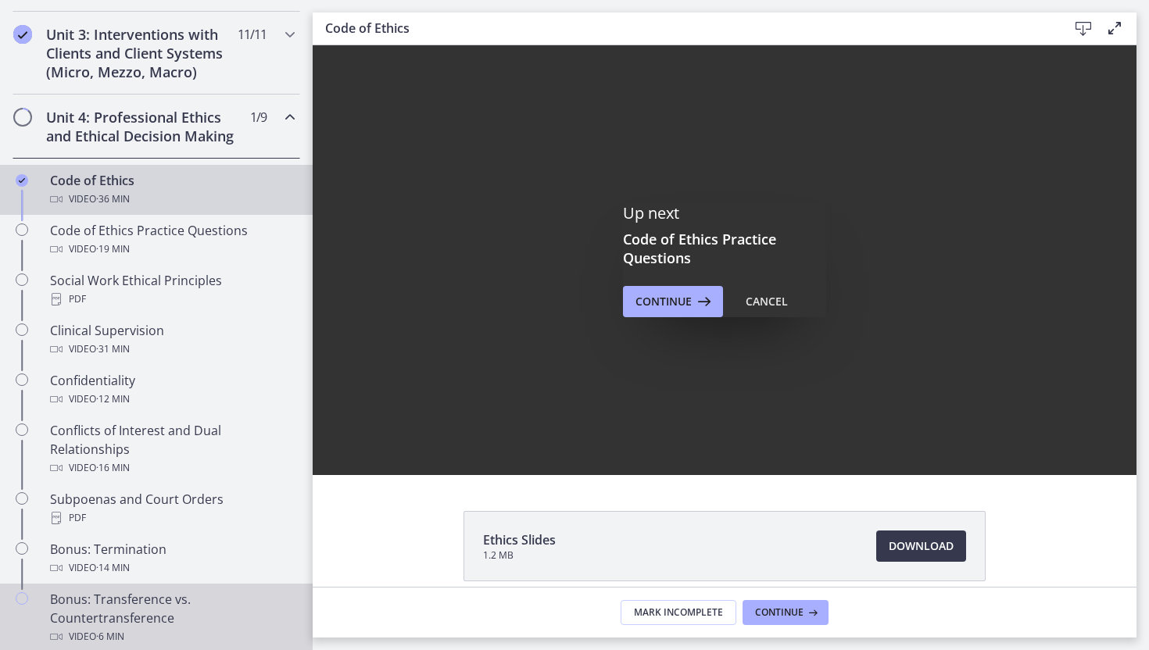
scroll to position [0, 0]
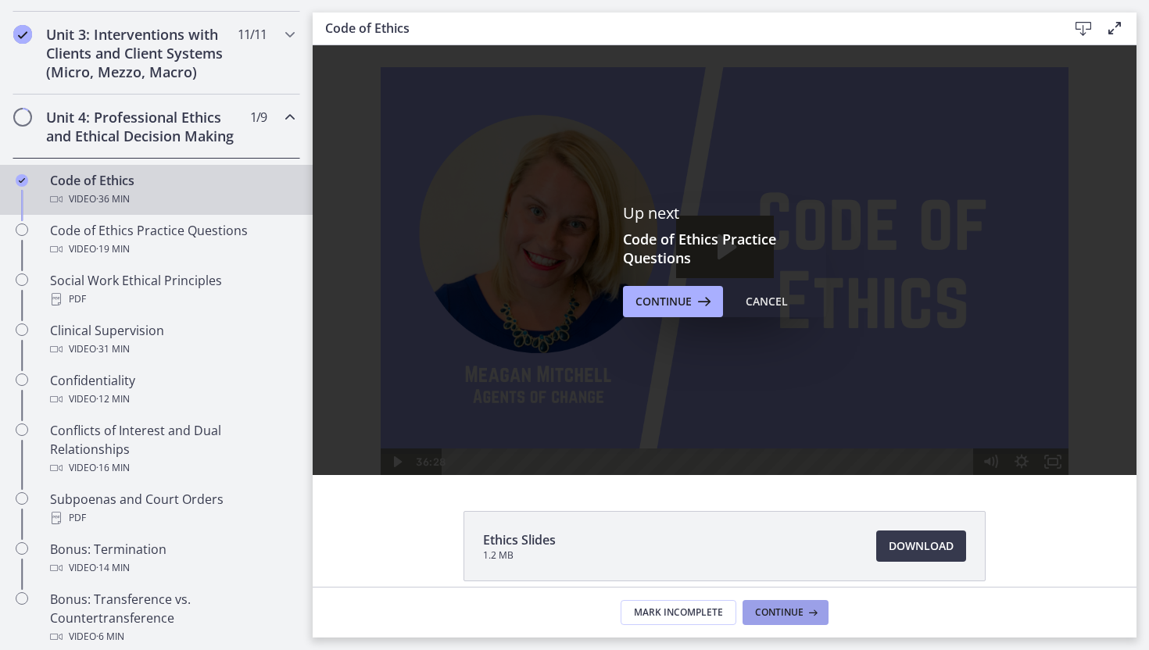
click at [781, 608] on span "Continue" at bounding box center [779, 613] width 48 height 13
